Goal: Information Seeking & Learning: Learn about a topic

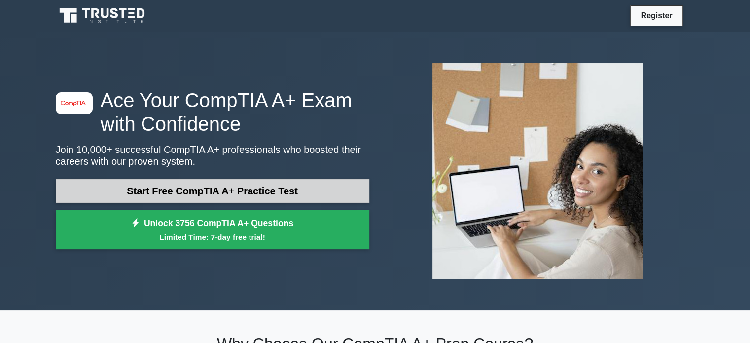
click at [269, 189] on link "Start Free CompTIA A+ Practice Test" at bounding box center [213, 191] width 314 height 24
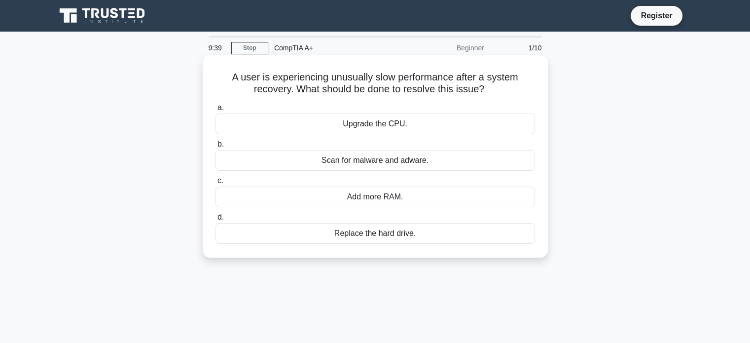
click at [454, 124] on div "Upgrade the CPU." at bounding box center [376, 123] width 320 height 21
click at [216, 111] on input "a. Upgrade the CPU." at bounding box center [216, 108] width 0 height 6
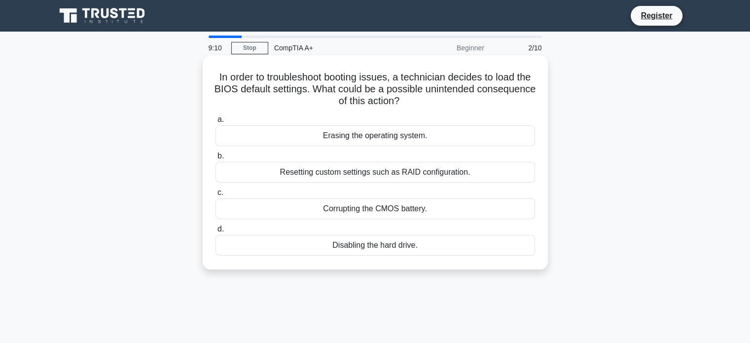
click at [447, 86] on h5 "In order to troubleshoot booting issues, a technician decides to load the BIOS …" at bounding box center [376, 89] width 322 height 37
click at [434, 214] on div "Corrupting the CMOS battery." at bounding box center [376, 208] width 320 height 21
click at [216, 196] on input "c. Corrupting the CMOS battery." at bounding box center [216, 192] width 0 height 6
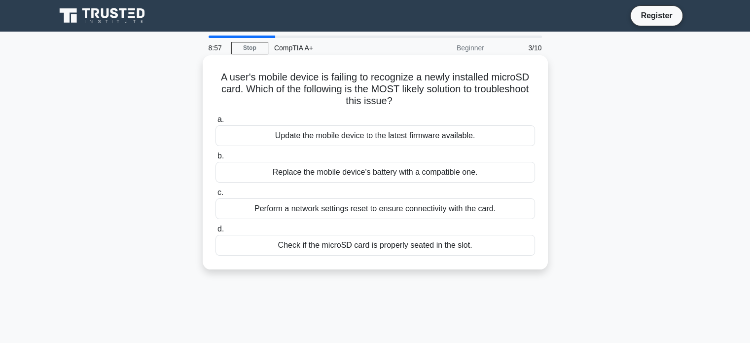
click at [423, 205] on div "Perform a network settings reset to ensure connectivity with the card." at bounding box center [376, 208] width 320 height 21
click at [216, 196] on input "c. Perform a network settings reset to ensure connectivity with the card." at bounding box center [216, 192] width 0 height 6
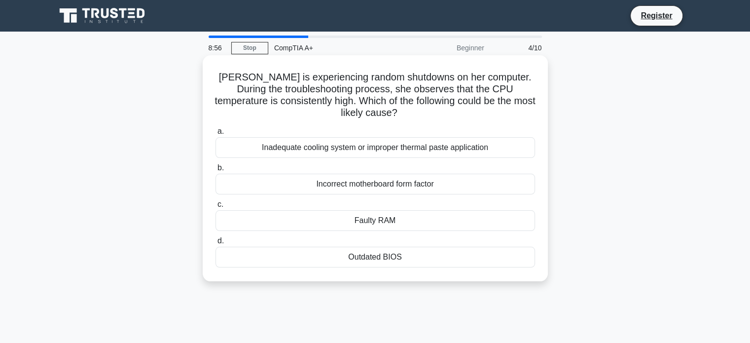
click at [428, 185] on div "Incorrect motherboard form factor" at bounding box center [376, 184] width 320 height 21
click at [216, 171] on input "b. Incorrect motherboard form factor" at bounding box center [216, 168] width 0 height 6
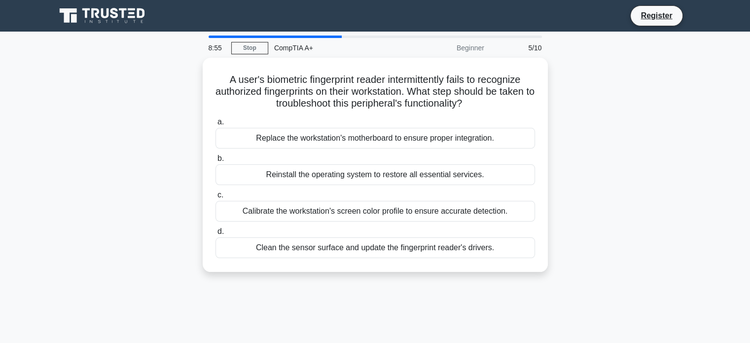
click at [428, 185] on div "a. Replace the workstation's motherboard to ensure proper integration. b. Reins…" at bounding box center [376, 187] width 332 height 146
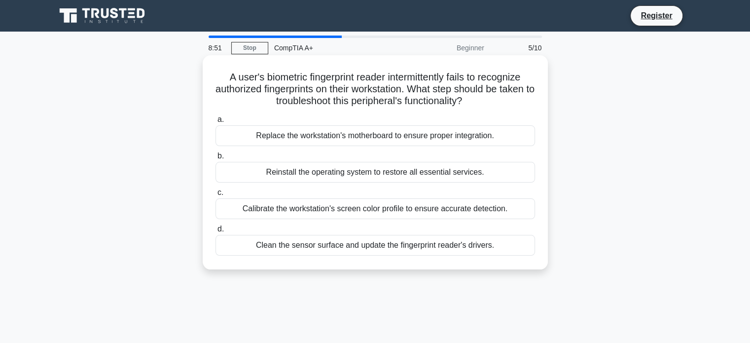
click at [408, 199] on div "Calibrate the workstation's screen color profile to ensure accurate detection." at bounding box center [376, 208] width 320 height 21
click at [216, 196] on input "c. Calibrate the workstation's screen color profile to ensure accurate detectio…" at bounding box center [216, 192] width 0 height 6
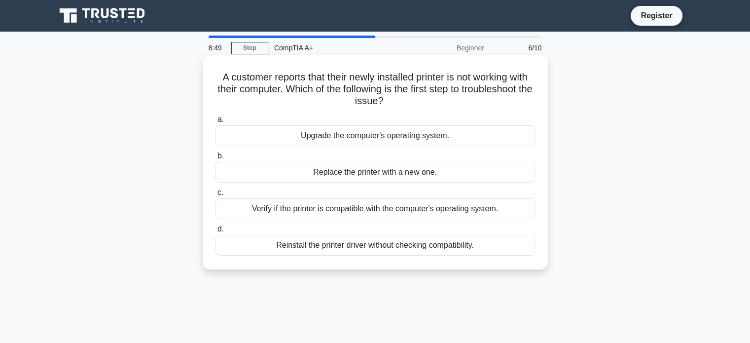
click at [432, 165] on div "Replace the printer with a new one." at bounding box center [376, 172] width 320 height 21
click at [216, 159] on input "b. Replace the printer with a new one." at bounding box center [216, 156] width 0 height 6
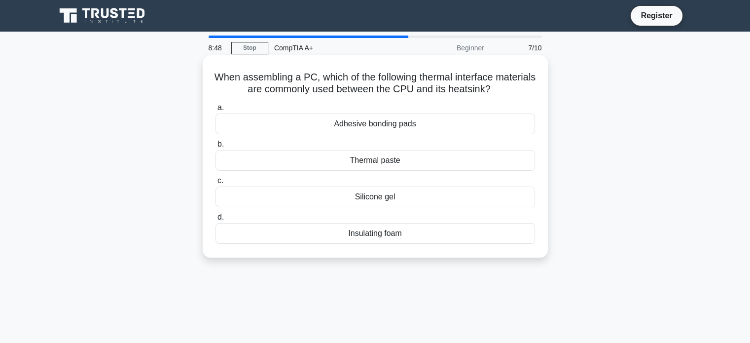
click at [422, 187] on div "Silicone gel" at bounding box center [376, 197] width 320 height 21
click at [216, 184] on input "c. Silicone gel" at bounding box center [216, 181] width 0 height 6
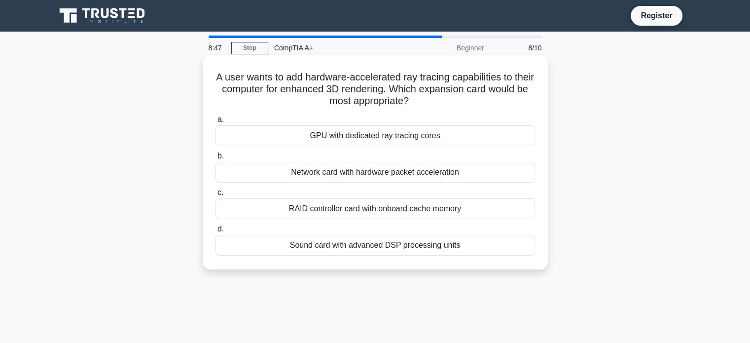
click at [450, 137] on div "GPU with dedicated ray tracing cores" at bounding box center [376, 135] width 320 height 21
click at [216, 123] on input "a. GPU with dedicated ray tracing cores" at bounding box center [216, 119] width 0 height 6
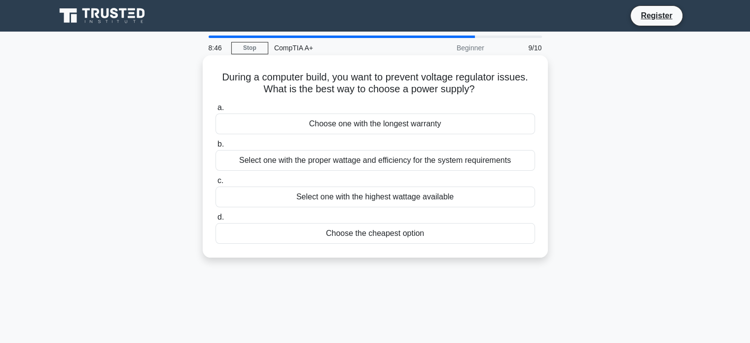
click at [433, 175] on label "c. Select one with the highest wattage available" at bounding box center [376, 191] width 320 height 33
click at [216, 178] on input "c. Select one with the highest wattage available" at bounding box center [216, 181] width 0 height 6
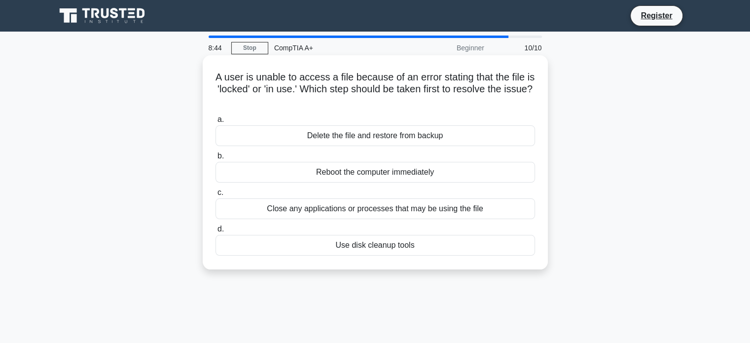
click at [430, 211] on div "Close any applications or processes that may be using the file" at bounding box center [376, 208] width 320 height 21
click at [216, 196] on input "c. Close any applications or processes that may be using the file" at bounding box center [216, 192] width 0 height 6
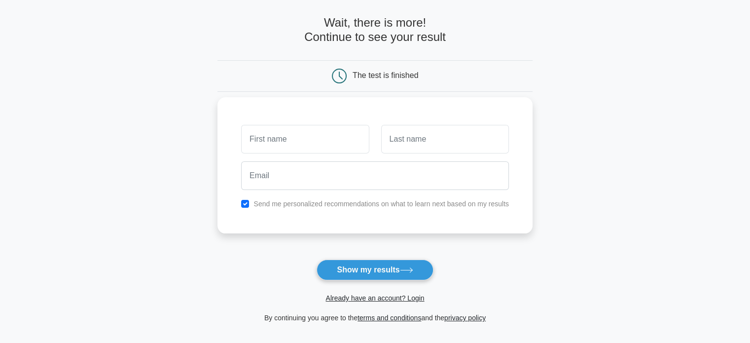
scroll to position [41, 0]
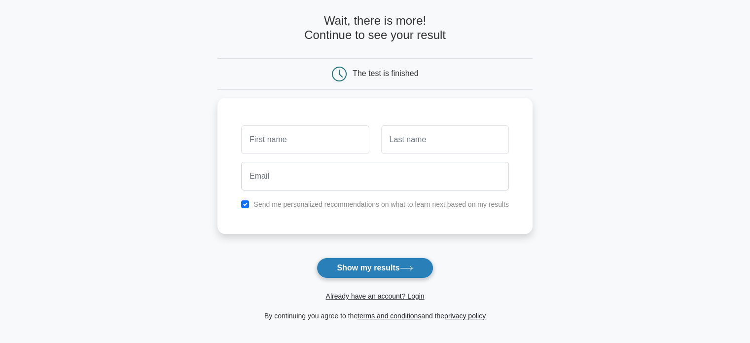
click at [349, 267] on button "Show my results" at bounding box center [375, 268] width 116 height 21
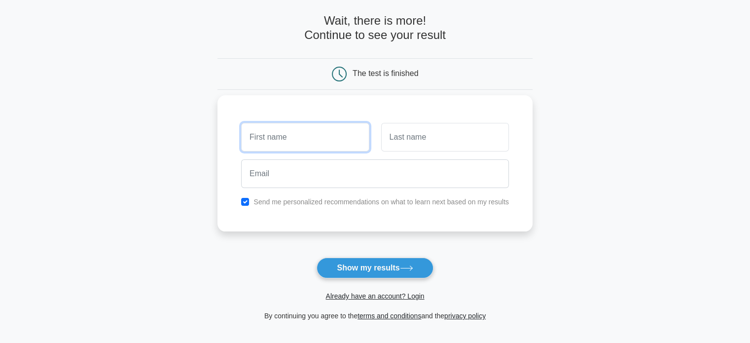
click at [327, 142] on input "text" at bounding box center [305, 137] width 128 height 29
type input "Aashika"
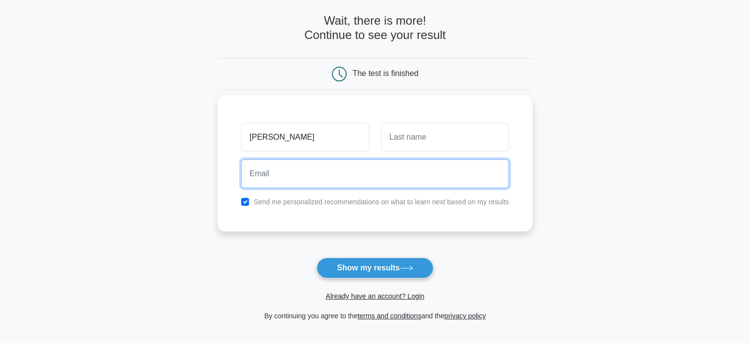
click at [338, 173] on input "email" at bounding box center [375, 173] width 268 height 29
type input "jirelaashika02@gmail.com"
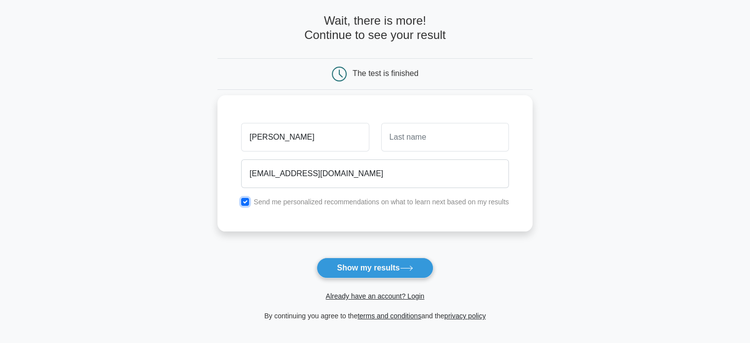
click at [246, 204] on input "checkbox" at bounding box center [245, 202] width 8 height 8
checkbox input "false"
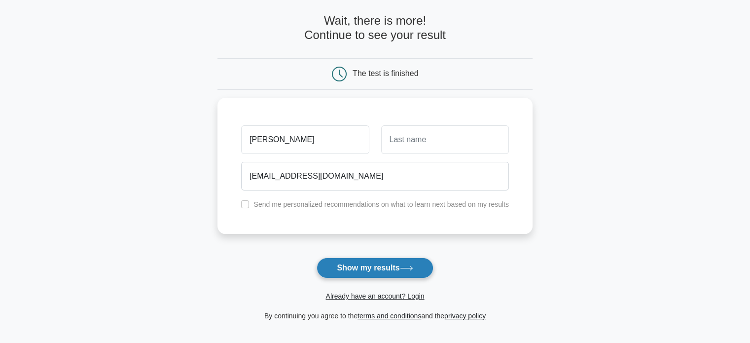
click at [374, 270] on button "Show my results" at bounding box center [375, 268] width 116 height 21
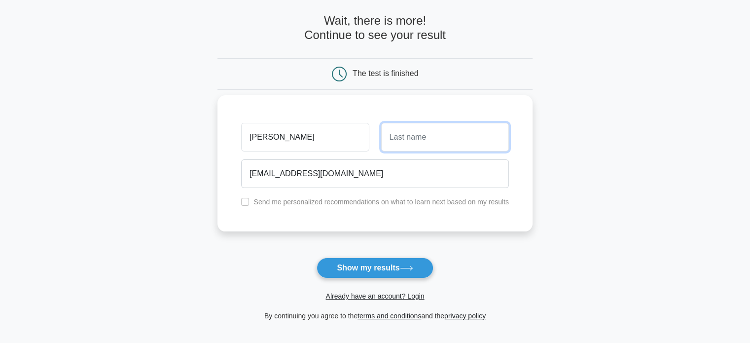
click at [405, 142] on input "text" at bounding box center [445, 137] width 128 height 29
type input "j"
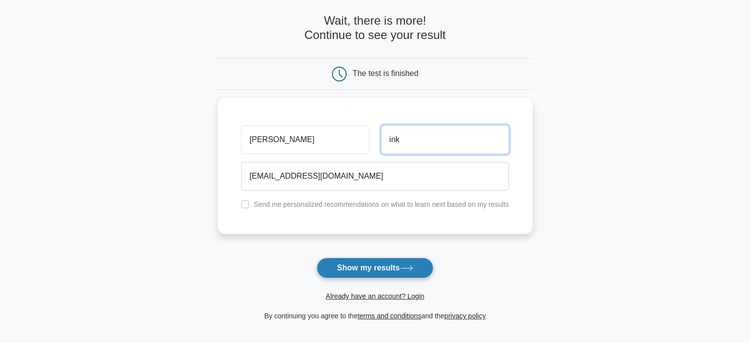
type input "ink"
click at [375, 273] on button "Show my results" at bounding box center [375, 268] width 116 height 21
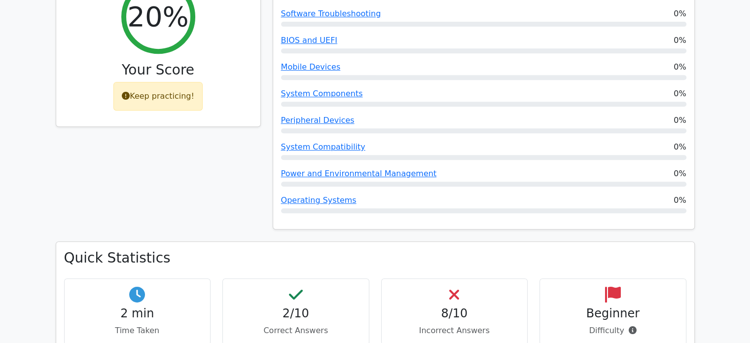
scroll to position [337, 0]
